Goal: Information Seeking & Learning: Learn about a topic

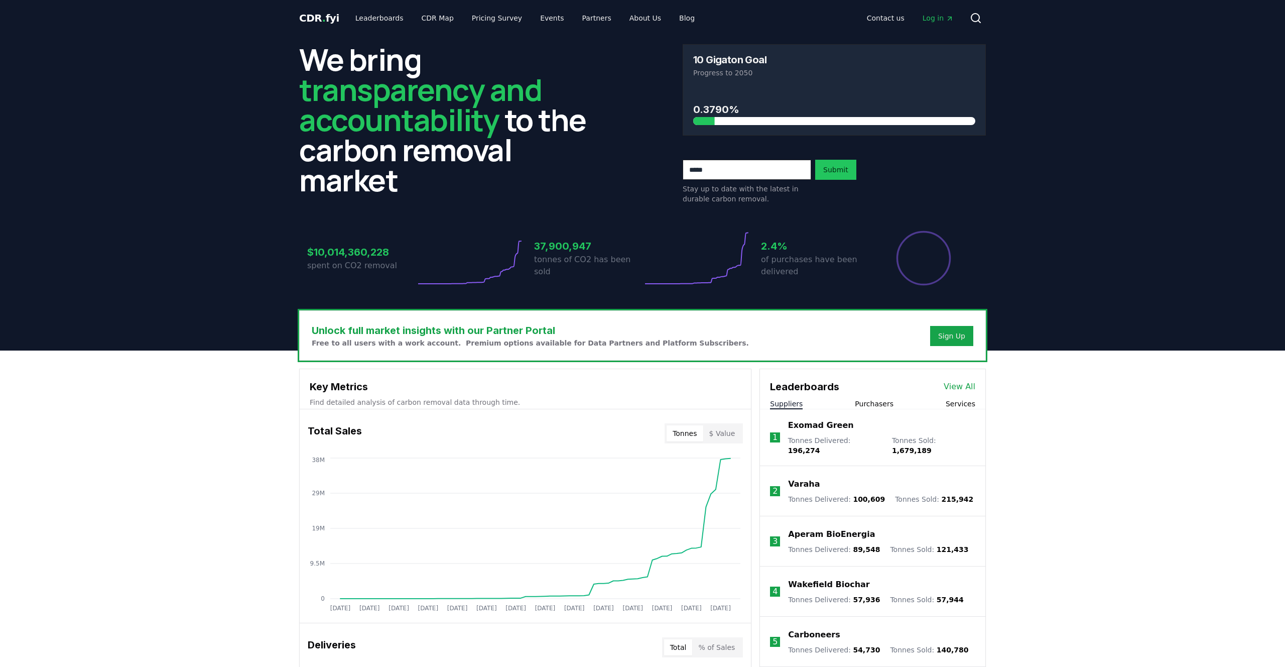
click at [736, 432] on button "$ Value" at bounding box center [722, 433] width 38 height 16
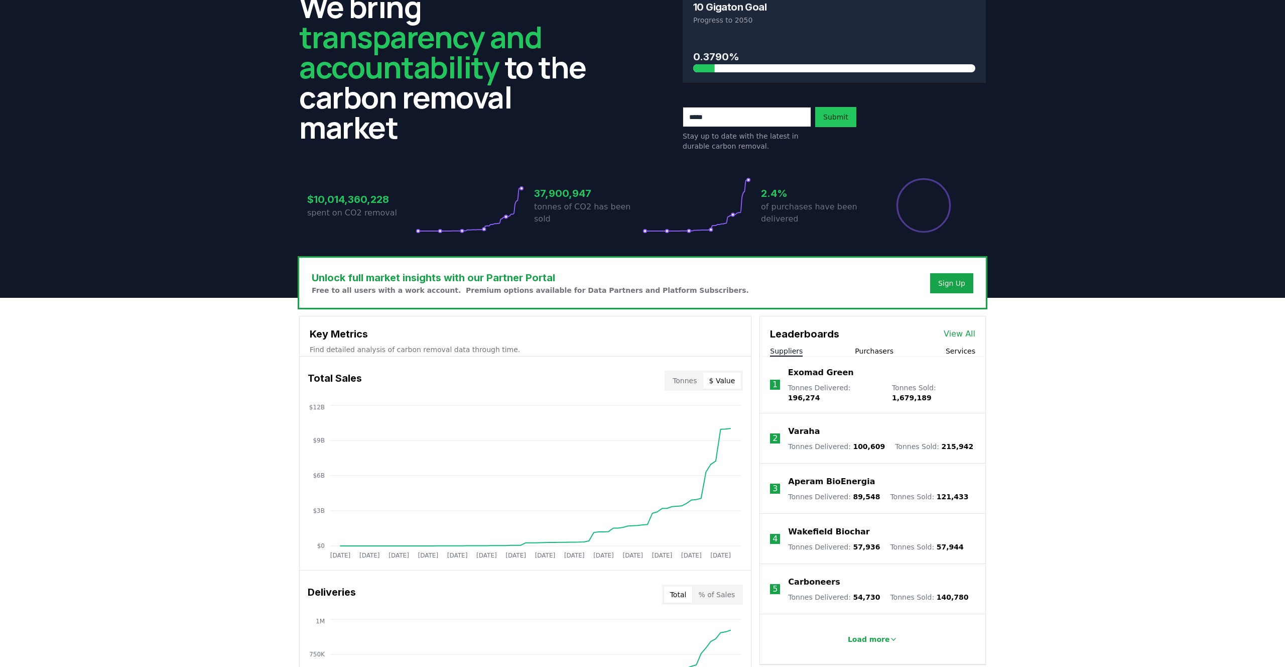
scroll to position [241, 0]
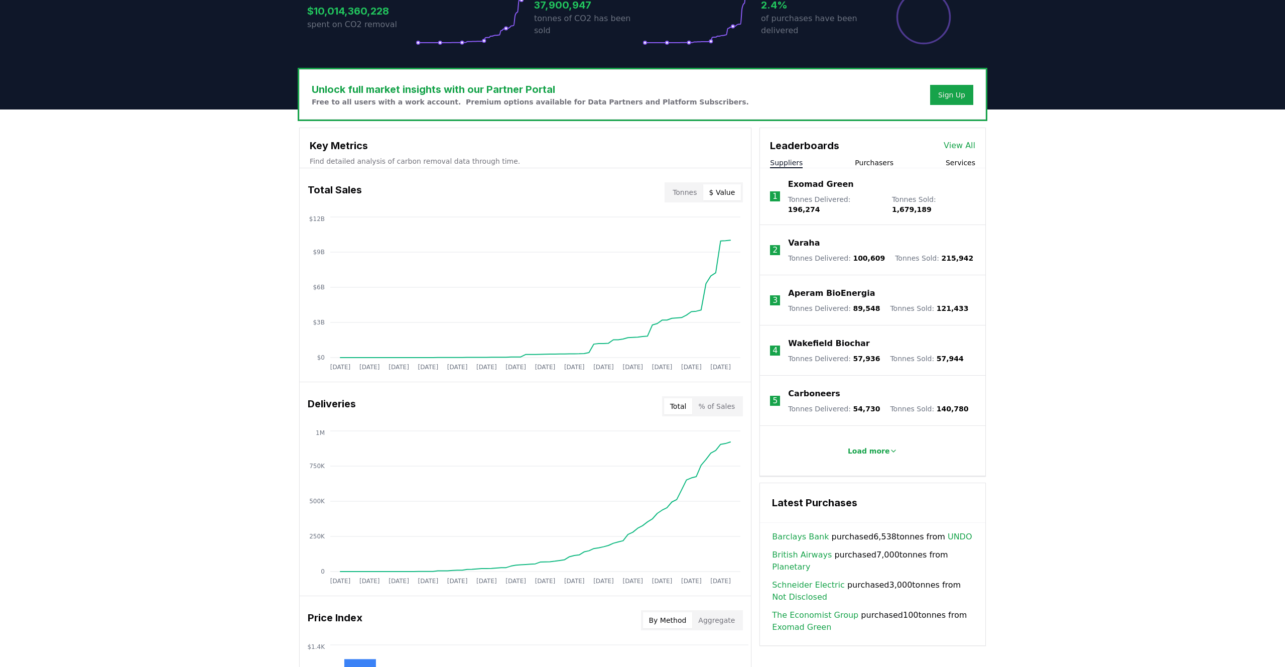
click at [1008, 245] on div "Unlock full market insights with our Partner Portal Free to all users with a wo…" at bounding box center [642, 511] width 1285 height 804
click at [872, 156] on div "Leaderboards View All Suppliers Purchasers Services" at bounding box center [872, 148] width 225 height 40
click at [871, 161] on button "Purchasers" at bounding box center [874, 163] width 39 height 10
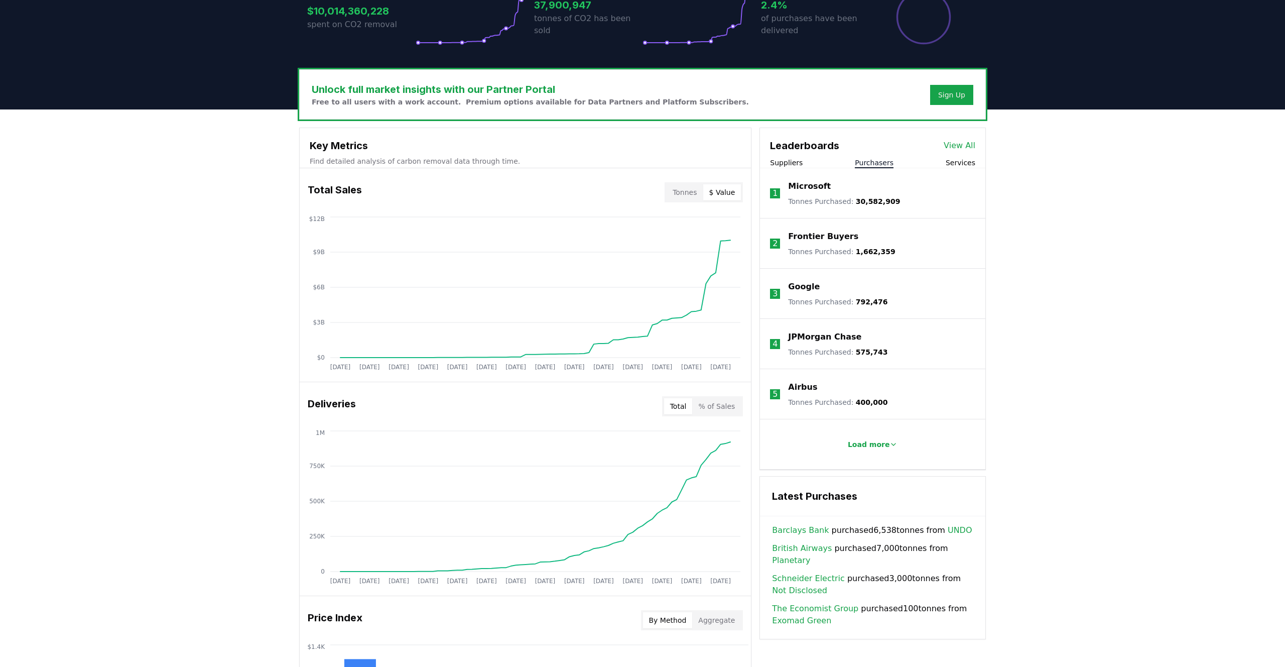
click at [1114, 291] on div "Unlock full market insights with our Partner Portal Free to all users with a wo…" at bounding box center [642, 511] width 1285 height 804
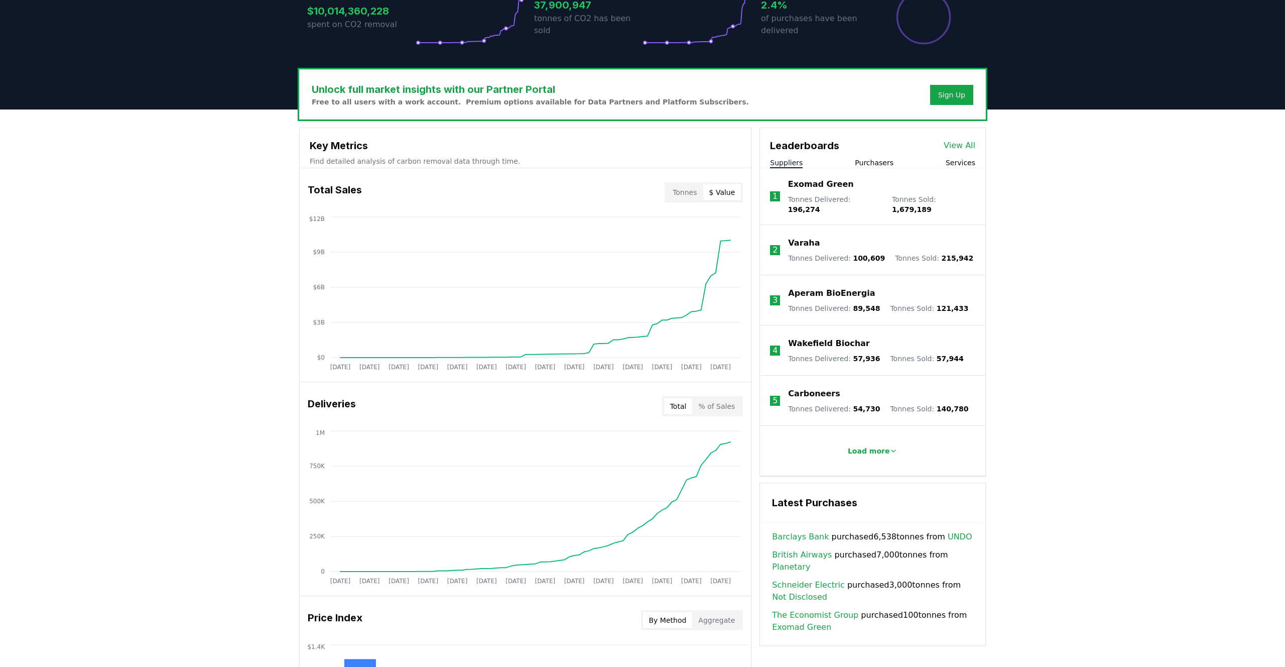
click at [796, 164] on button "Suppliers" at bounding box center [786, 163] width 33 height 10
click at [978, 164] on div "Suppliers Purchasers Services" at bounding box center [872, 163] width 225 height 11
click at [961, 147] on link "View All" at bounding box center [960, 146] width 32 height 12
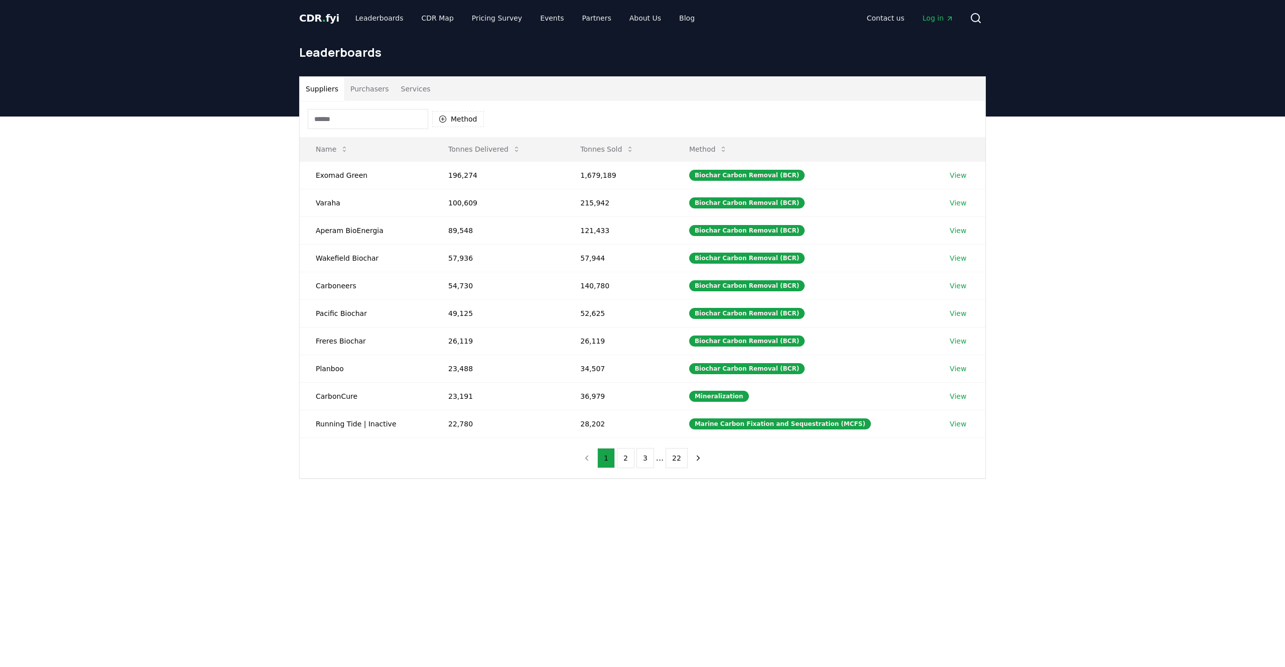
click at [837, 22] on div "Contact us Log in Search" at bounding box center [844, 18] width 283 height 20
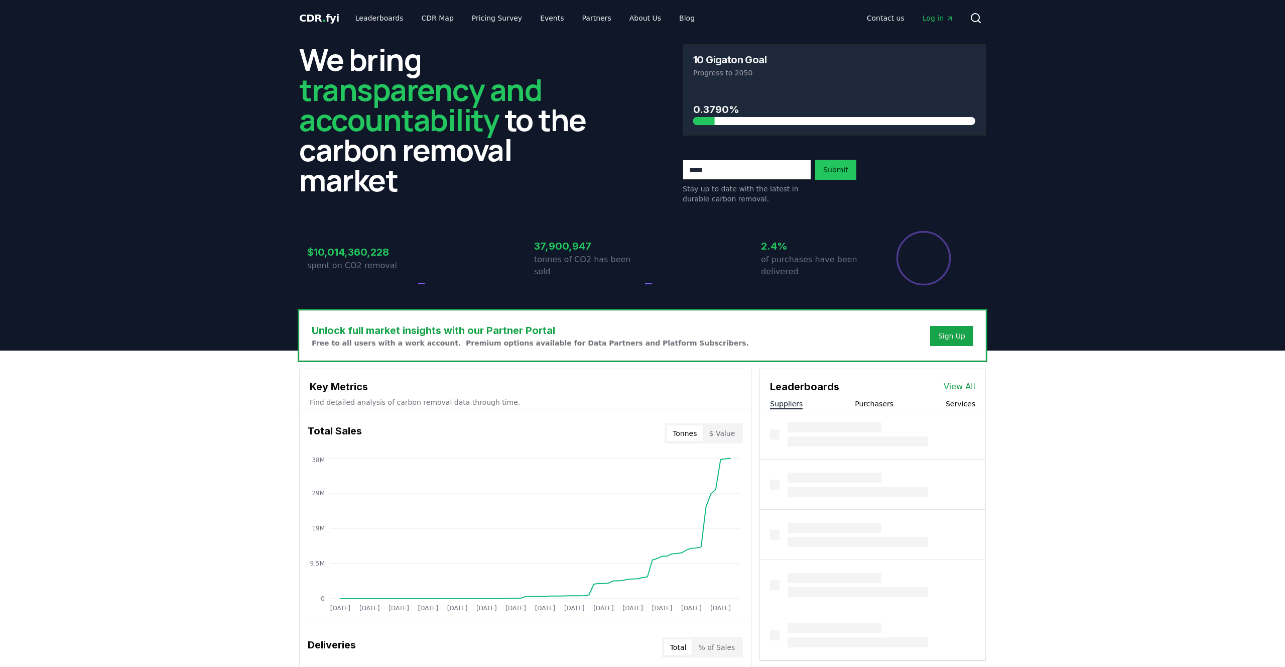
scroll to position [241, 0]
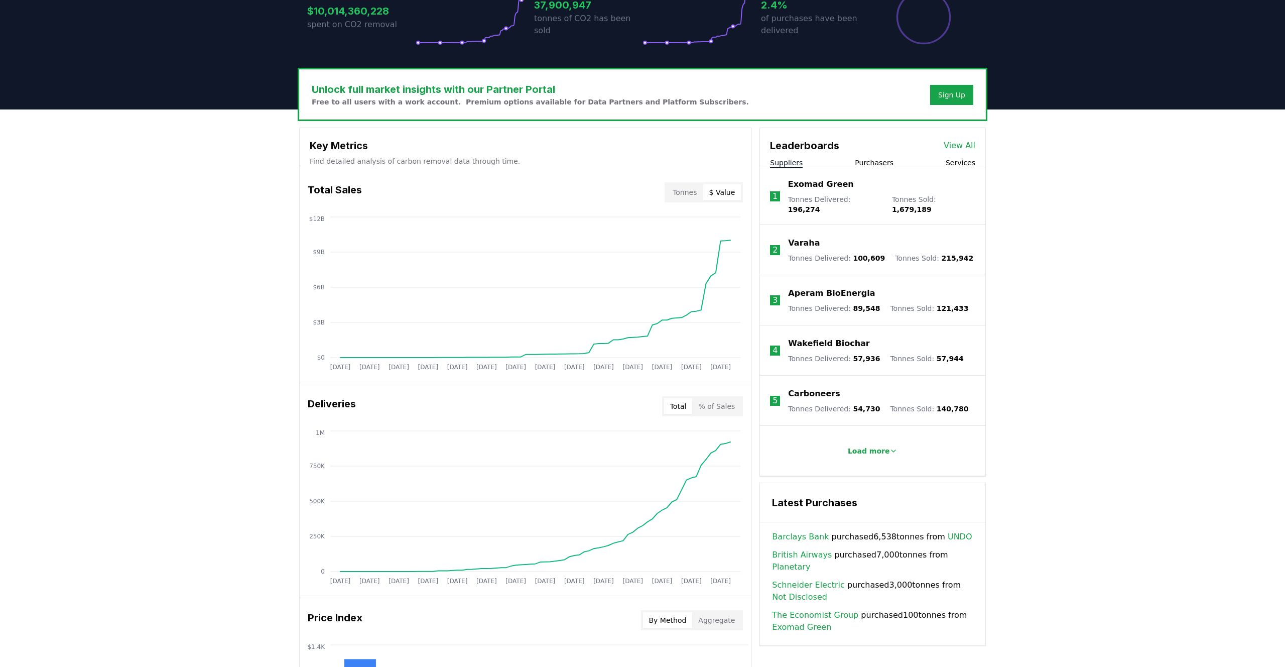
click at [731, 194] on button "$ Value" at bounding box center [722, 192] width 38 height 16
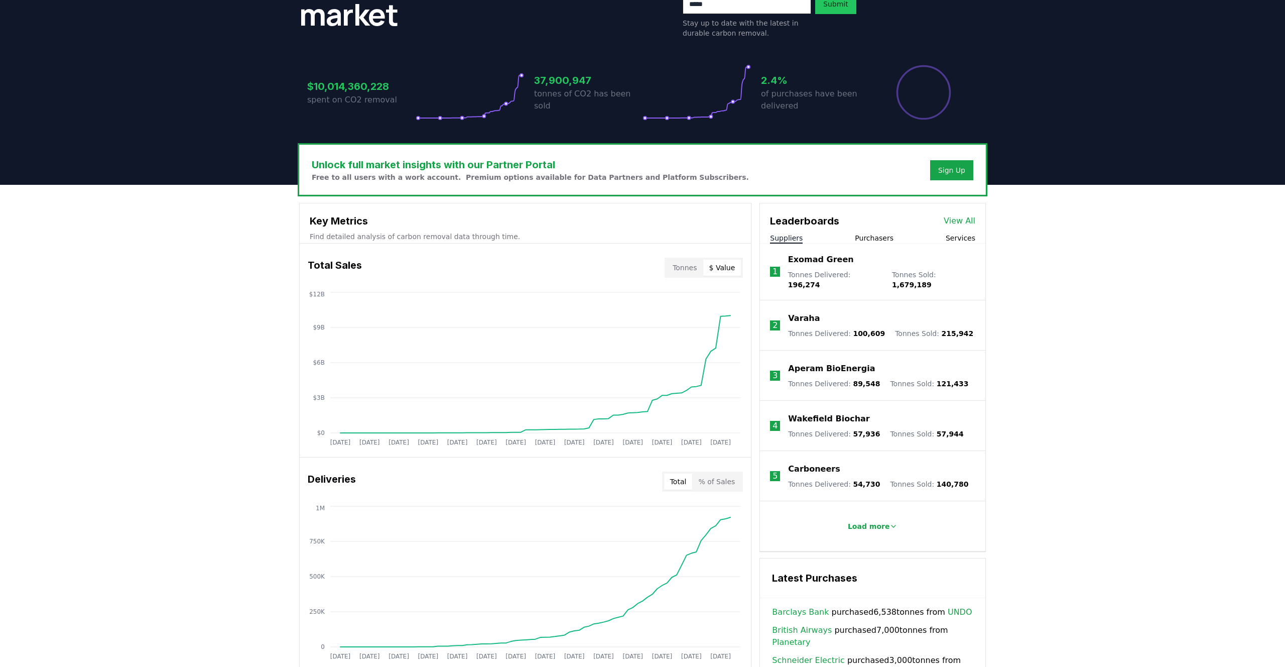
scroll to position [0, 0]
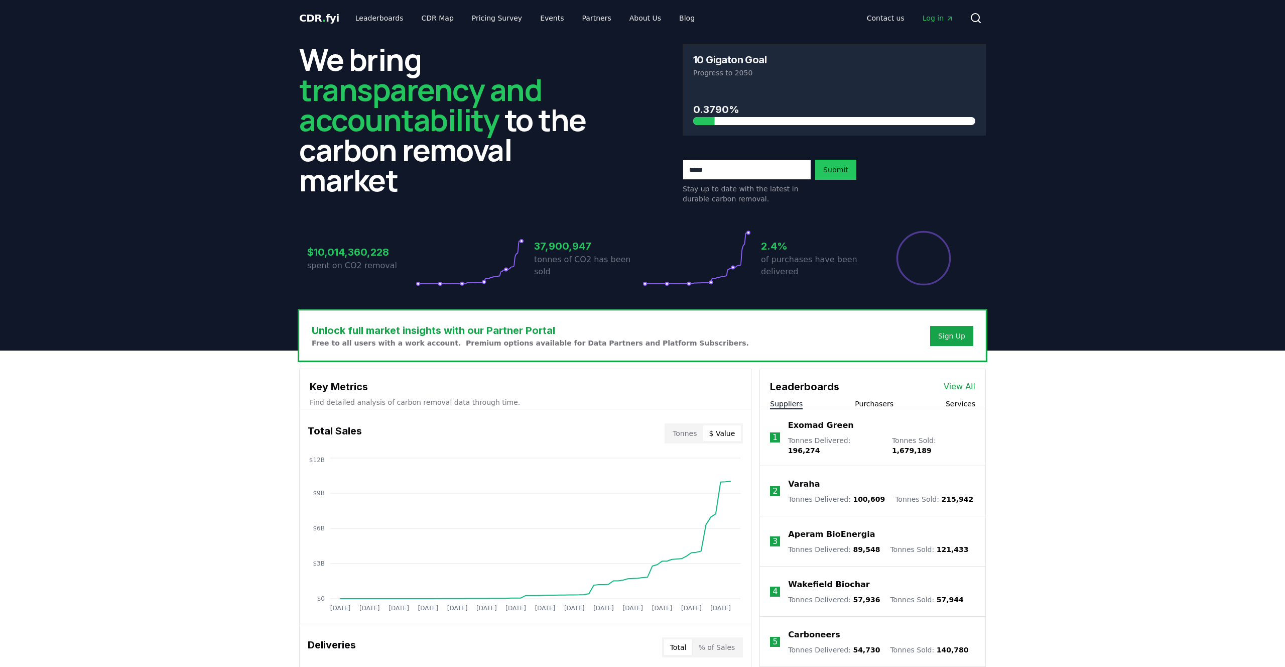
click at [795, 330] on div "Unlock full market insights with our Partner Portal Free to all users with a wo…" at bounding box center [643, 335] width 686 height 49
click at [1035, 217] on header "We bring transparency and accountability to the carbon removal market 10 Gigato…" at bounding box center [642, 193] width 1285 height 314
click at [1040, 211] on header "We bring transparency and accountability to the carbon removal market 10 Gigato…" at bounding box center [642, 193] width 1285 height 314
click at [1042, 209] on header "We bring transparency and accountability to the carbon removal market 10 Gigato…" at bounding box center [642, 193] width 1285 height 314
click at [1053, 207] on header "We bring transparency and accountability to the carbon removal market 10 Gigato…" at bounding box center [642, 193] width 1285 height 314
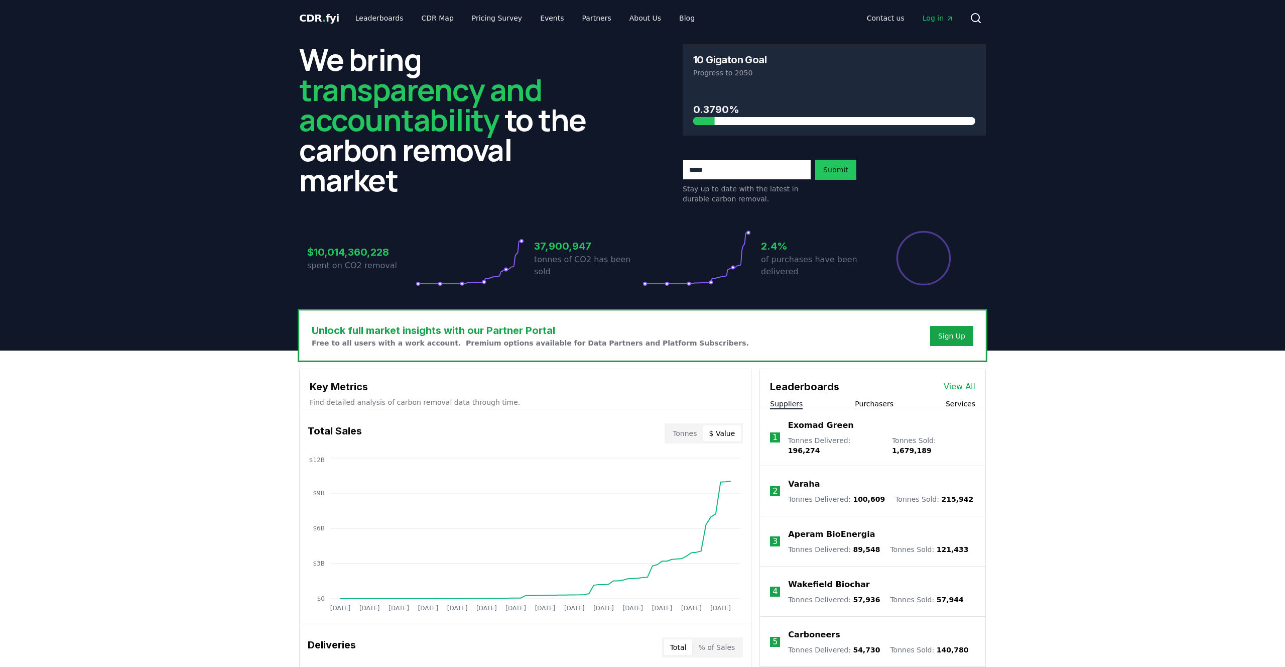
click at [1037, 147] on header "We bring transparency and accountability to the carbon removal market 10 Gigato…" at bounding box center [642, 193] width 1285 height 314
drag, startPoint x: 548, startPoint y: 254, endPoint x: 827, endPoint y: 291, distance: 281.9
click at [827, 291] on div "$10,014,360,228 spent on CO2 removal 37,900,947 tonnes of CO2 has been sold 2.4…" at bounding box center [642, 252] width 687 height 84
click at [827, 288] on div "$10,014,360,228 spent on CO2 removal 37,900,947 tonnes of CO2 has been sold 2.4…" at bounding box center [642, 252] width 687 height 84
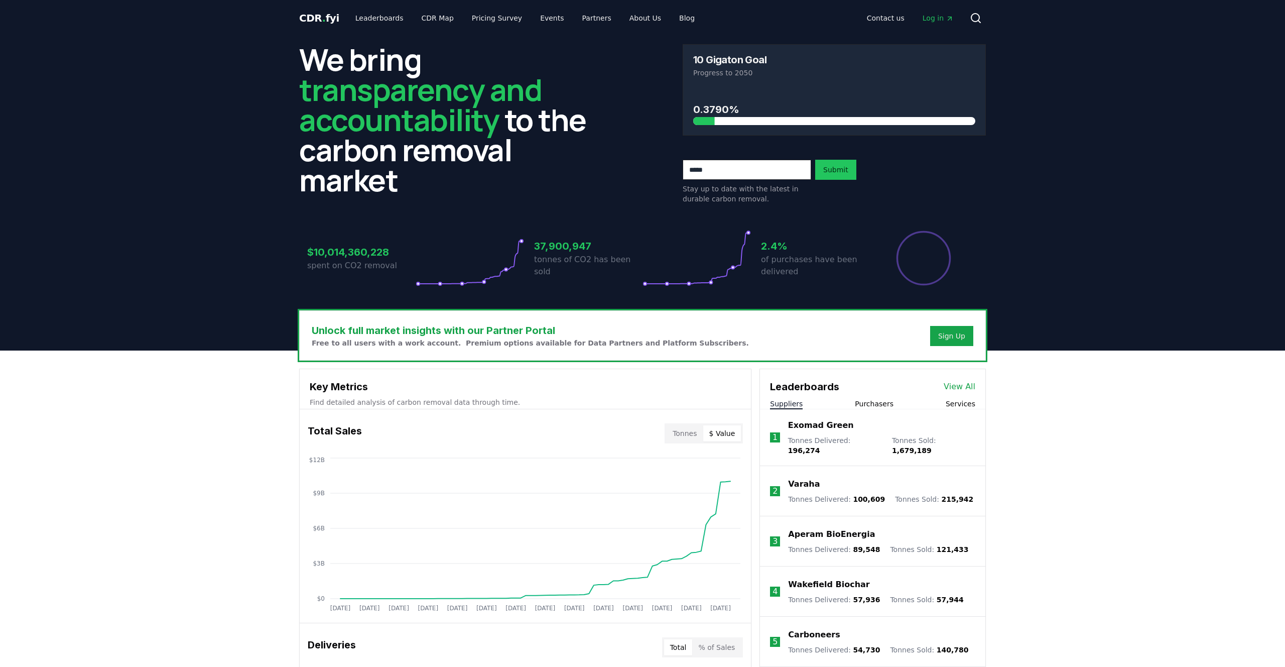
click at [1026, 246] on header "We bring transparency and accountability to the carbon removal market 10 Gigato…" at bounding box center [642, 193] width 1285 height 314
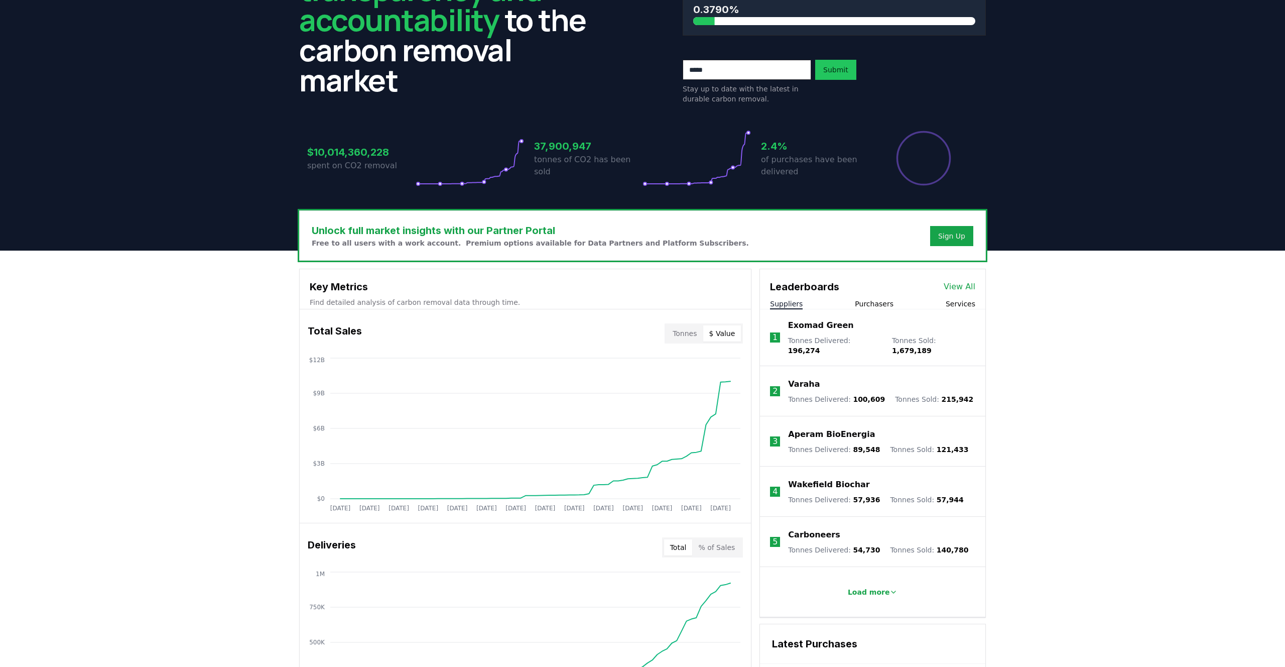
click at [1029, 181] on header "We bring transparency and accountability to the carbon removal market 10 Gigato…" at bounding box center [642, 93] width 1285 height 314
